Goal: Book appointment/travel/reservation

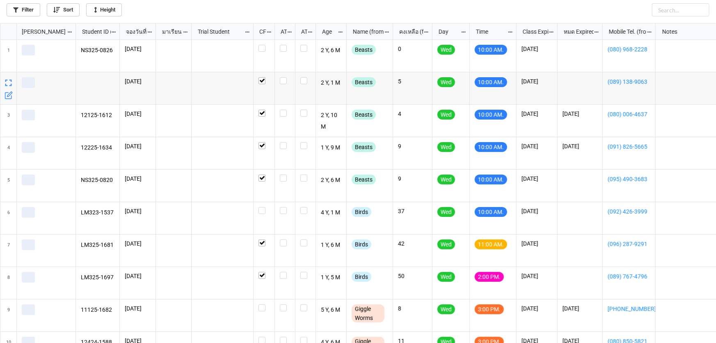
scroll to position [315, 711]
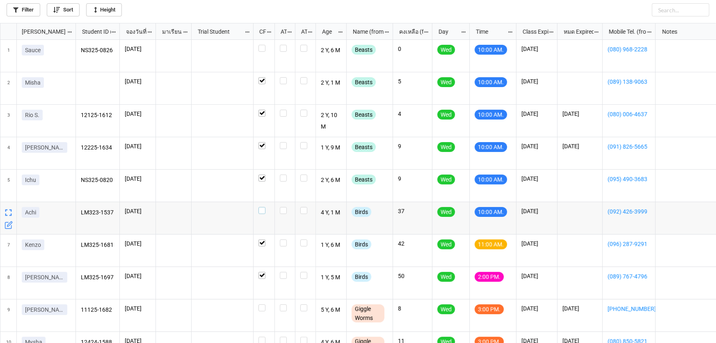
click at [264, 207] on label "grid" at bounding box center [264, 207] width 11 height 0
click at [259, 45] on label "grid" at bounding box center [264, 45] width 11 height 0
click at [514, 271] on icon "grid" at bounding box center [512, 271] width 7 height 7
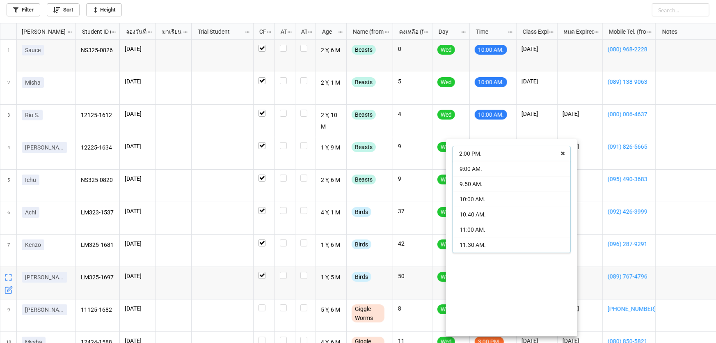
scroll to position [29, 0]
click at [493, 203] on div "11:00 AM." at bounding box center [511, 200] width 117 height 15
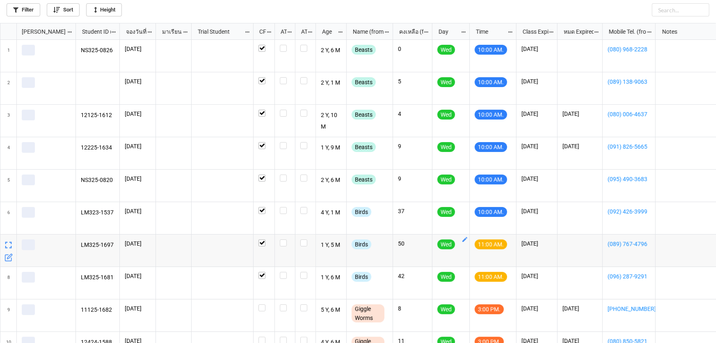
scroll to position [315, 711]
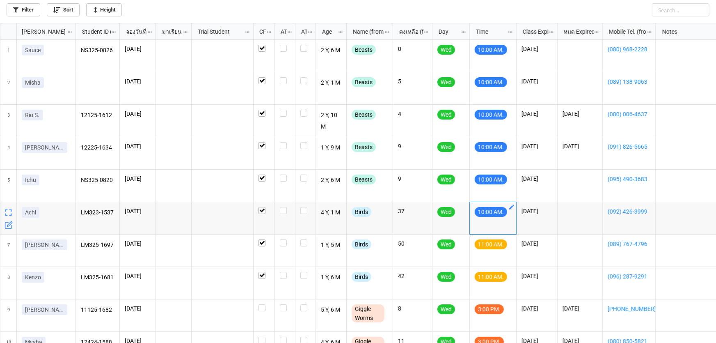
click at [514, 206] on icon "grid" at bounding box center [512, 207] width 7 height 7
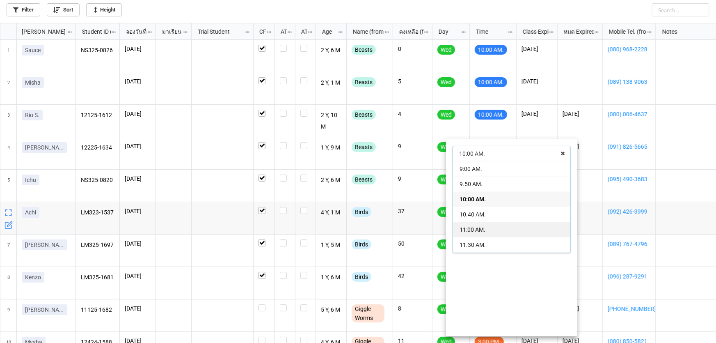
click at [502, 234] on div "11:00 AM." at bounding box center [511, 229] width 117 height 15
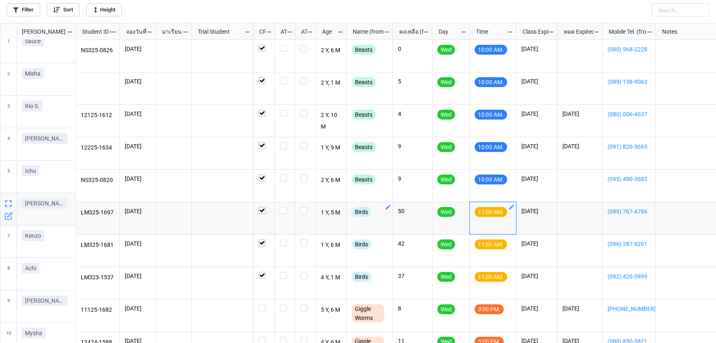
scroll to position [0, 0]
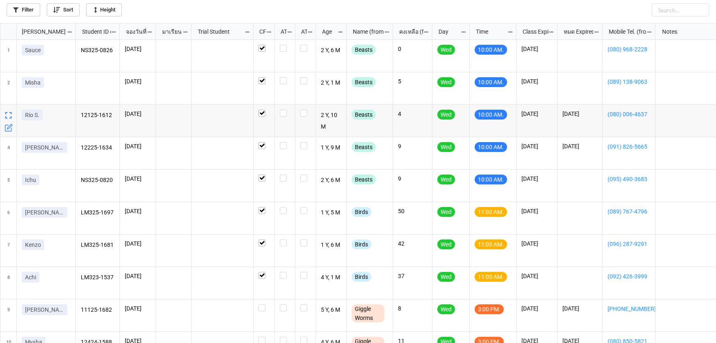
scroll to position [25, 0]
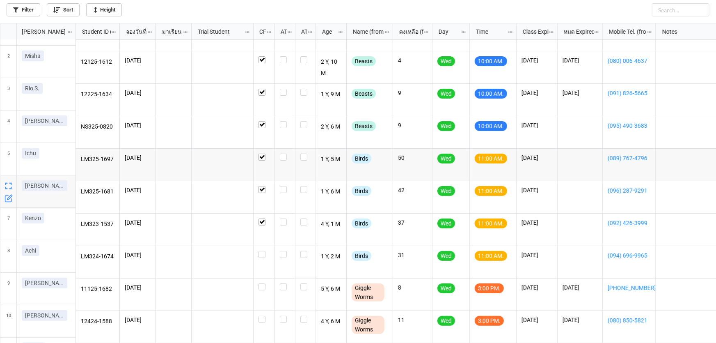
scroll to position [57, 0]
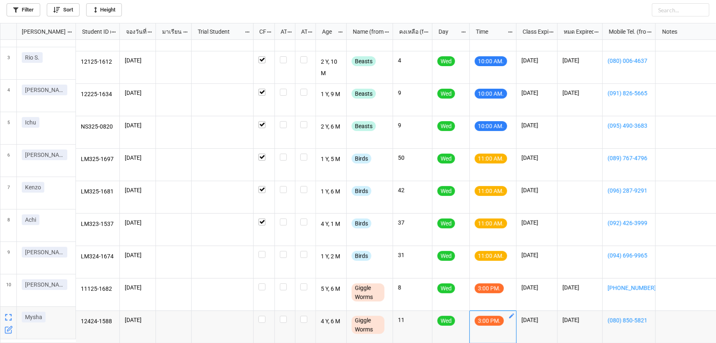
click at [511, 313] on icon "grid" at bounding box center [511, 315] width 5 height 5
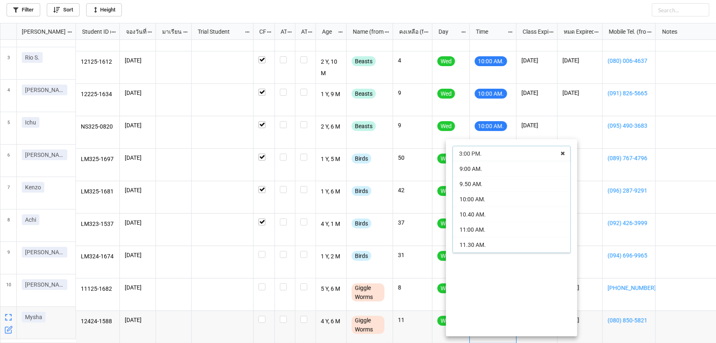
scroll to position [60, 0]
click at [470, 229] on span "2:15 PM." at bounding box center [471, 230] width 23 height 7
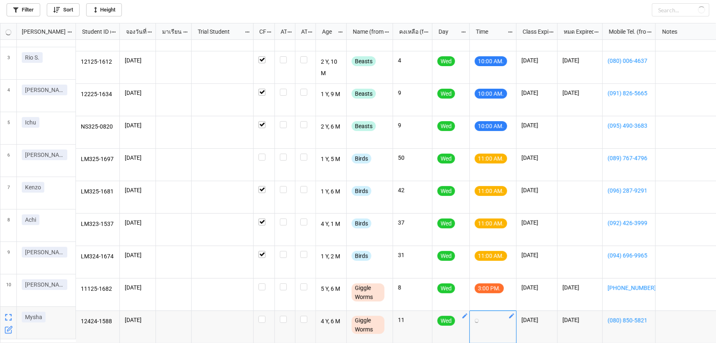
click at [464, 313] on icon "grid" at bounding box center [465, 315] width 5 height 5
checkbox input "false"
checkbox input "true"
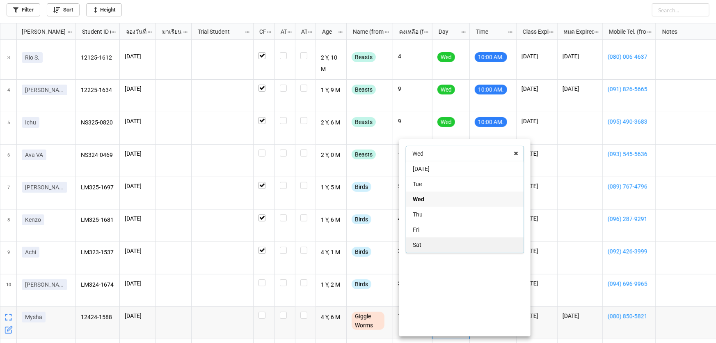
click at [418, 244] on span "Sat" at bounding box center [417, 244] width 9 height 7
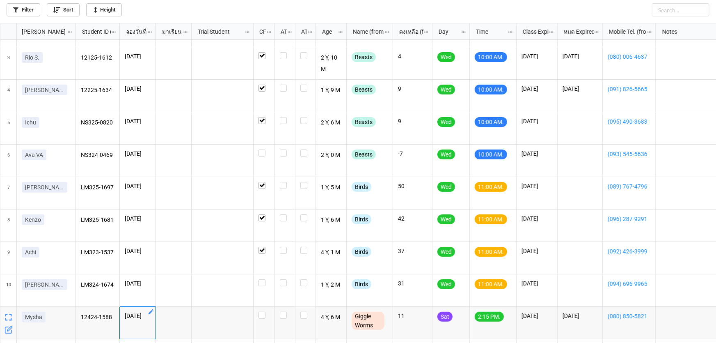
click at [149, 312] on icon "grid" at bounding box center [151, 311] width 7 height 7
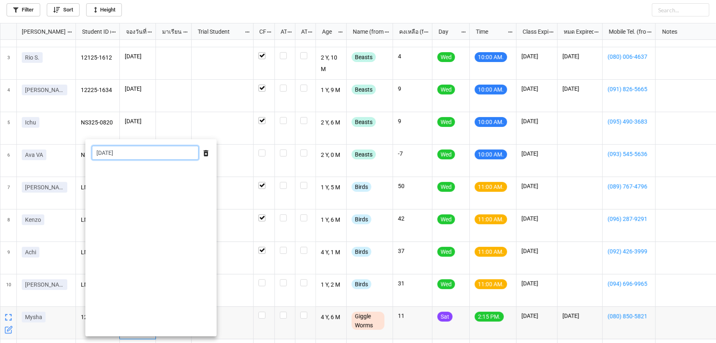
click at [150, 154] on input "[DATE]" at bounding box center [145, 153] width 107 height 14
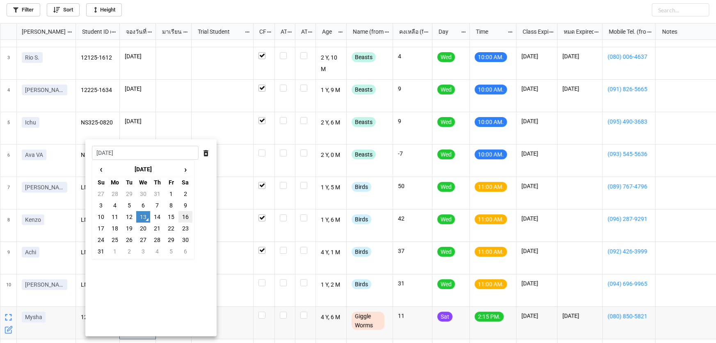
click at [182, 218] on td "16" at bounding box center [186, 216] width 14 height 11
type input "16/8/2025"
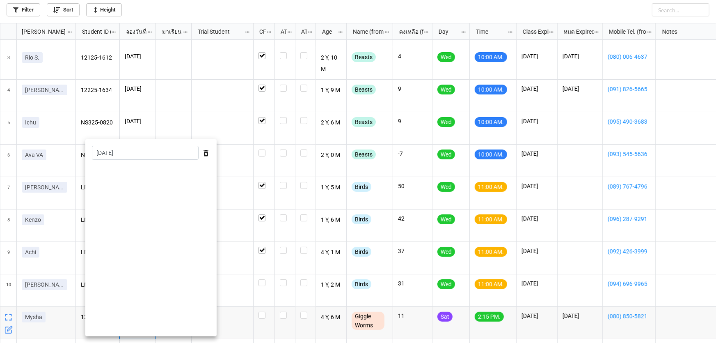
click at [230, 159] on div at bounding box center [358, 171] width 716 height 343
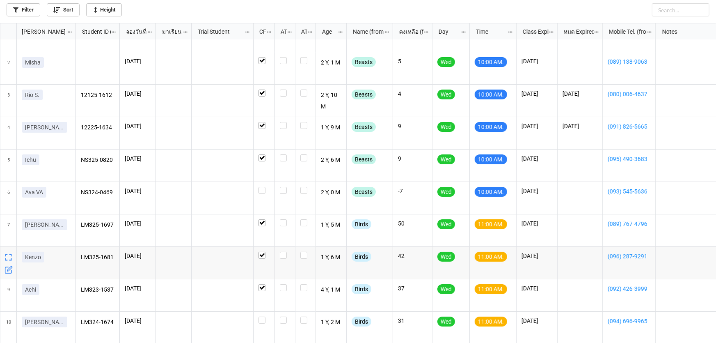
scroll to position [0, 0]
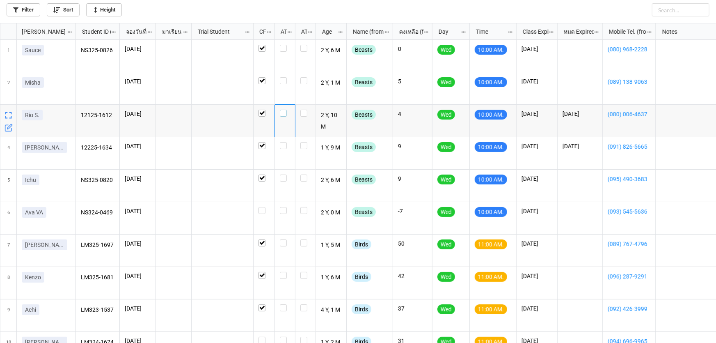
click at [285, 110] on label "grid" at bounding box center [285, 110] width 10 height 0
checkbox input "true"
checkbox input "false"
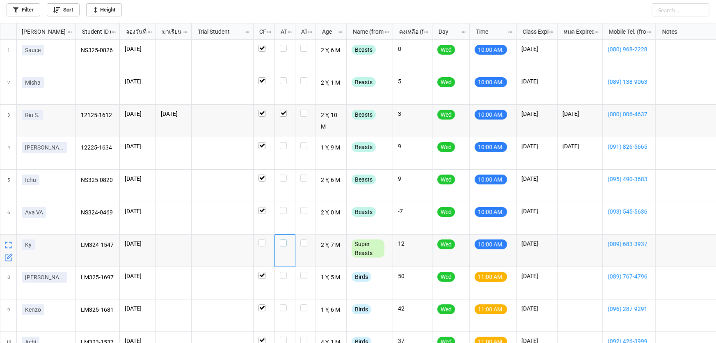
click at [282, 239] on label "grid" at bounding box center [285, 239] width 10 height 0
click at [283, 77] on label "grid" at bounding box center [285, 77] width 10 height 0
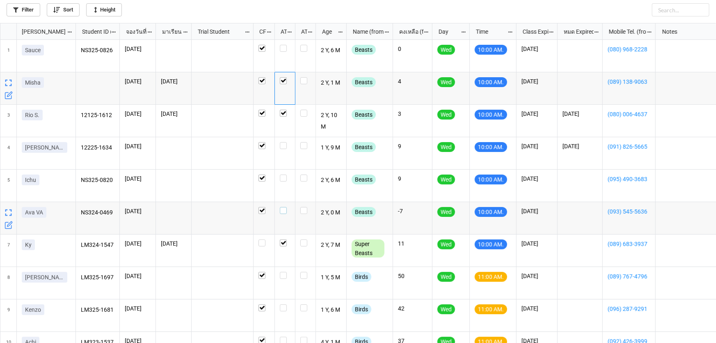
click at [283, 207] on label "grid" at bounding box center [285, 207] width 10 height 0
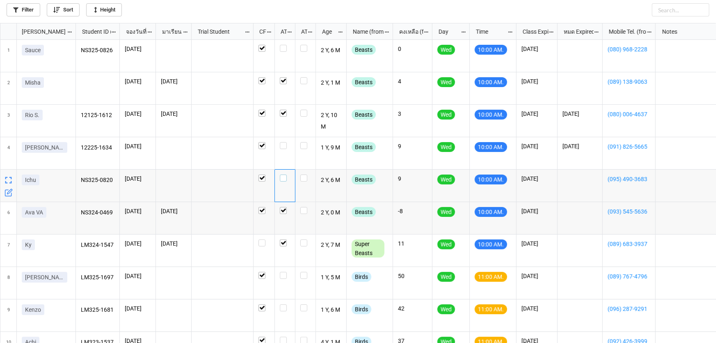
click at [281, 174] on label "grid" at bounding box center [285, 174] width 10 height 0
click at [282, 142] on label "grid" at bounding box center [285, 142] width 10 height 0
checkbox input "false"
checkbox input "true"
